Goal: Information Seeking & Learning: Learn about a topic

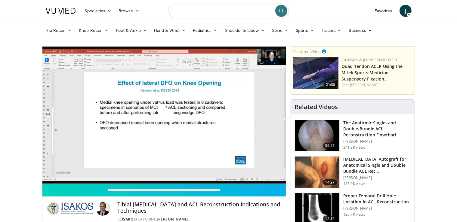
click at [182, 11] on input "Search topics, interventions" at bounding box center [229, 11] width 120 height 14
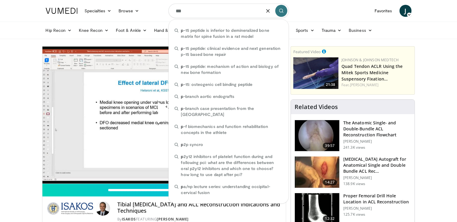
type input "****"
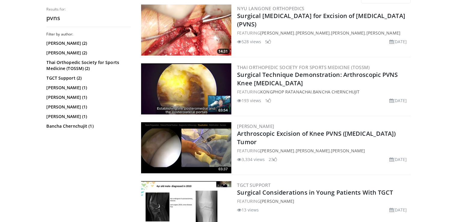
scroll to position [32, 0]
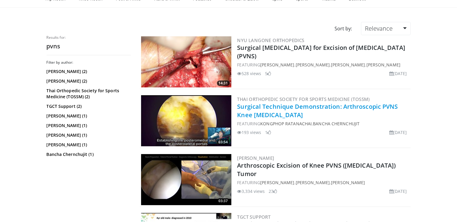
click at [286, 106] on link "Surgical Technique Demonstration: Arthroscopic PVNS Knee [MEDICAL_DATA]" at bounding box center [317, 111] width 161 height 17
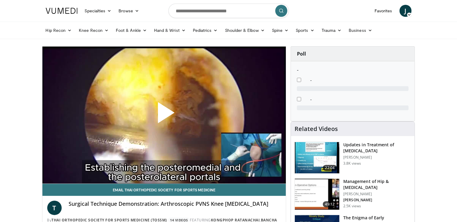
click at [164, 115] on span "Video Player" at bounding box center [164, 115] width 0 height 0
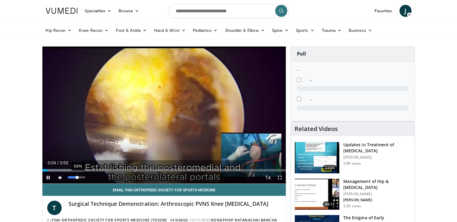
drag, startPoint x: 73, startPoint y: 179, endPoint x: 77, endPoint y: 179, distance: 4.5
click at [77, 179] on div "Volume Level" at bounding box center [72, 178] width 9 height 2
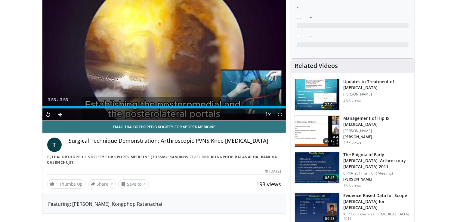
scroll to position [64, 0]
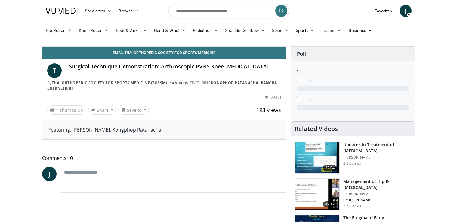
scroll to position [218, 0]
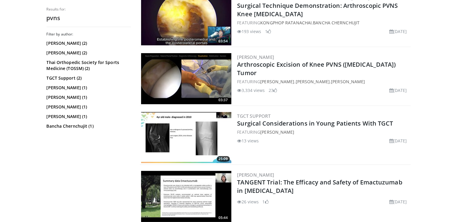
scroll to position [127, 0]
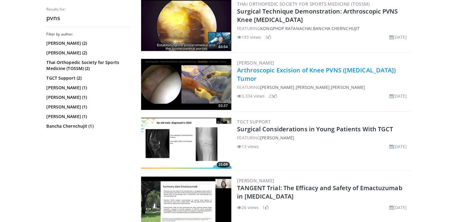
click at [300, 73] on link "Arthroscopic Excision of Knee PVNS ([MEDICAL_DATA]) Tumor" at bounding box center [316, 74] width 159 height 17
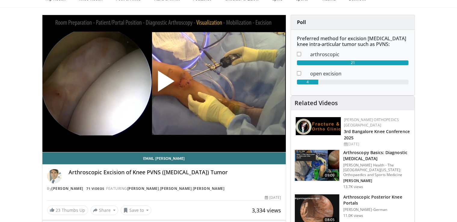
click at [164, 84] on span "Video Player" at bounding box center [164, 84] width 0 height 0
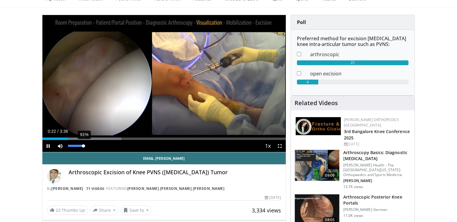
drag, startPoint x: 77, startPoint y: 147, endPoint x: 84, endPoint y: 147, distance: 6.3
click at [84, 147] on div "Volume Level" at bounding box center [76, 146] width 16 height 2
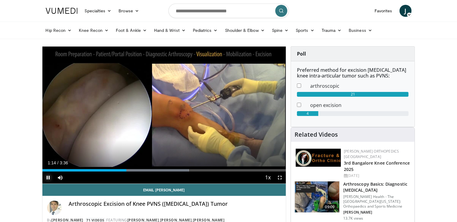
click at [50, 177] on span "Video Player" at bounding box center [48, 178] width 12 height 12
